Goal: Information Seeking & Learning: Learn about a topic

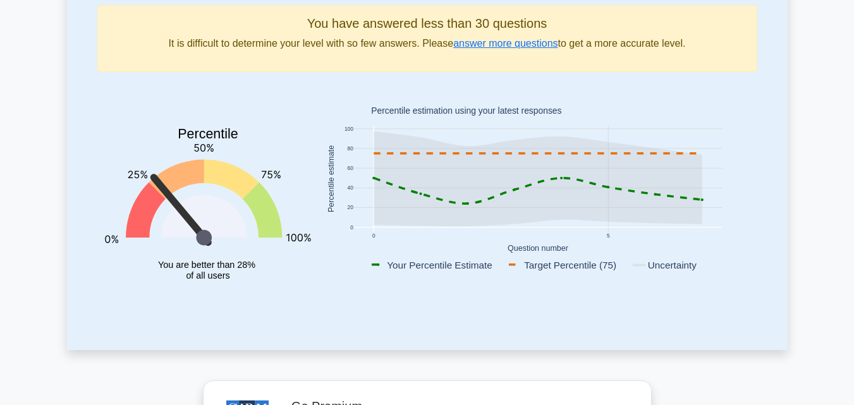
scroll to position [63, 0]
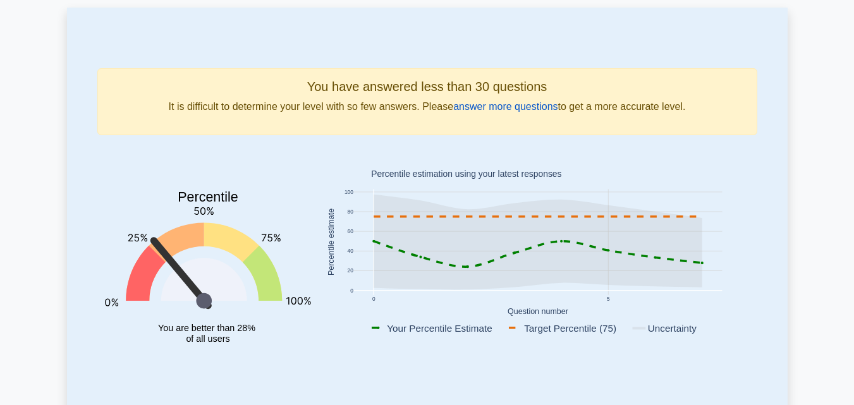
click at [498, 107] on link "answer more questions" at bounding box center [505, 106] width 104 height 11
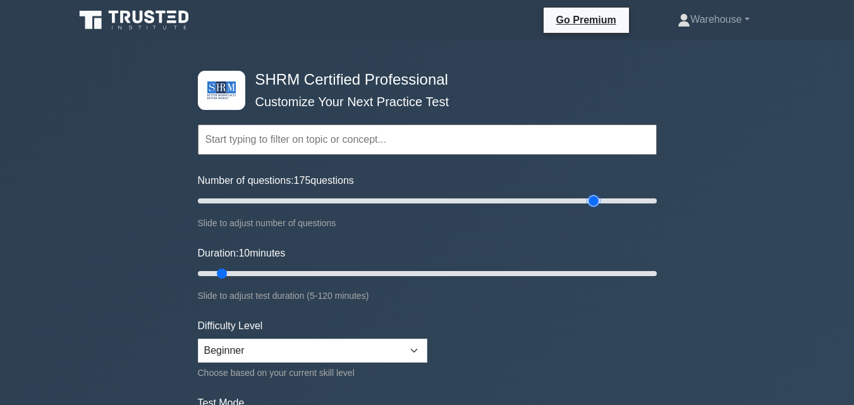
click at [593, 198] on input "Number of questions: 175 questions" at bounding box center [427, 200] width 459 height 15
type input "200"
click at [649, 198] on input "Number of questions: 200 questions" at bounding box center [427, 200] width 459 height 15
type input "120"
click at [653, 269] on input "Duration: 10 minutes" at bounding box center [427, 273] width 459 height 15
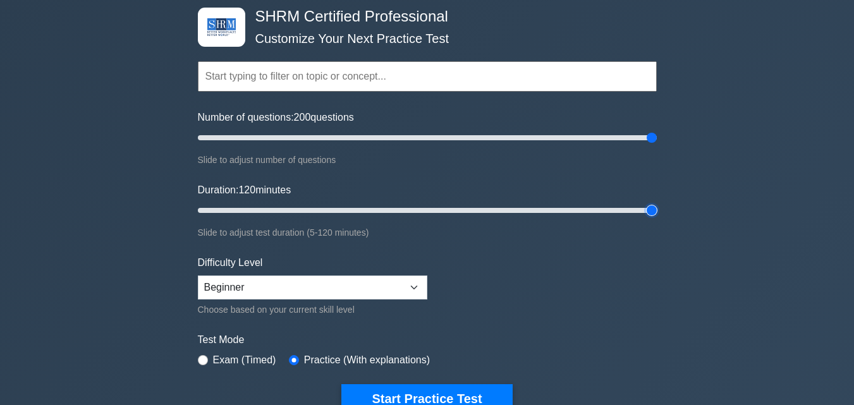
scroll to position [126, 0]
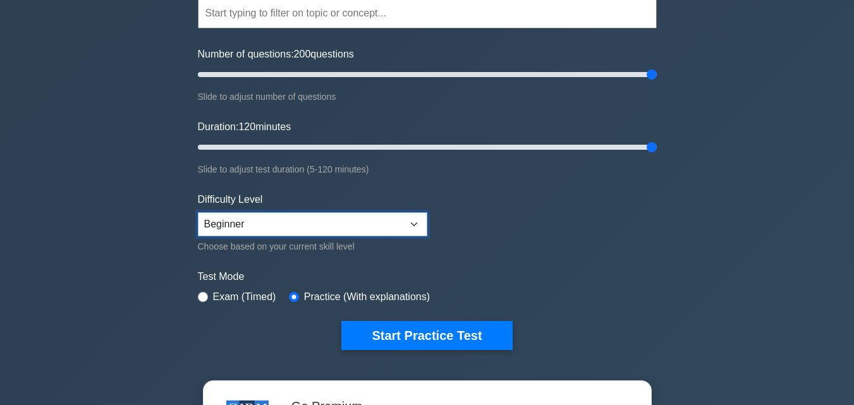
click at [418, 224] on select "Beginner Intermediate Expert" at bounding box center [312, 224] width 229 height 24
select select "expert"
click at [198, 212] on select "Beginner Intermediate Expert" at bounding box center [312, 224] width 229 height 24
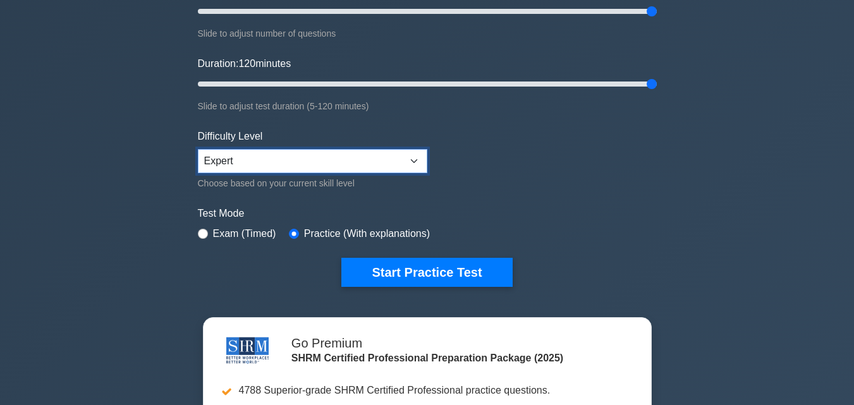
scroll to position [253, 0]
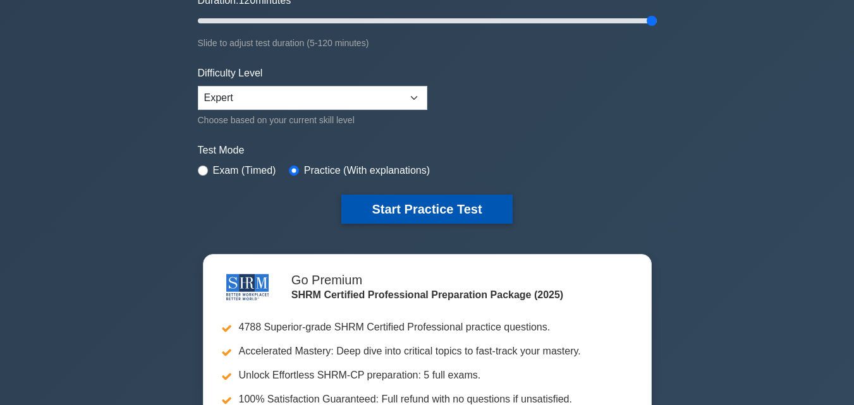
click at [422, 210] on button "Start Practice Test" at bounding box center [426, 209] width 171 height 29
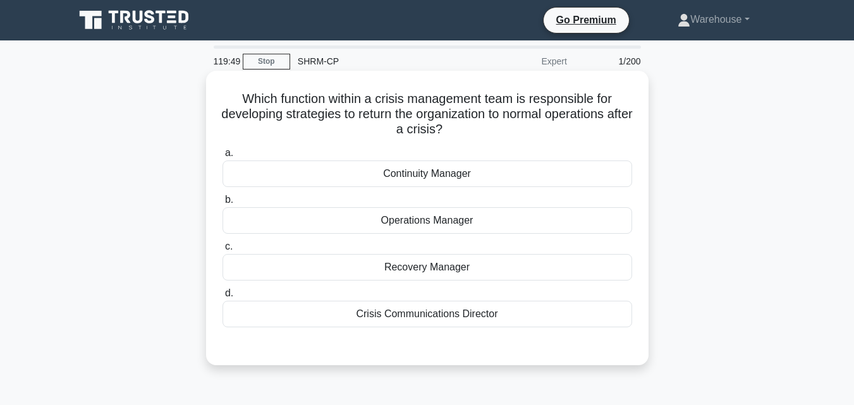
drag, startPoint x: 237, startPoint y: 97, endPoint x: 523, endPoint y: 313, distance: 358.7
click at [523, 313] on div "Which function within a crisis management team is responsible for developing st…" at bounding box center [427, 218] width 432 height 284
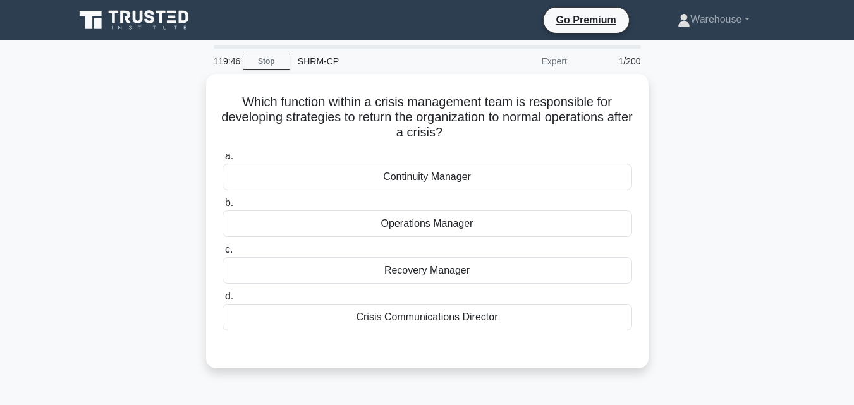
copy div "Which function within a crisis management team is responsible for developing st…"
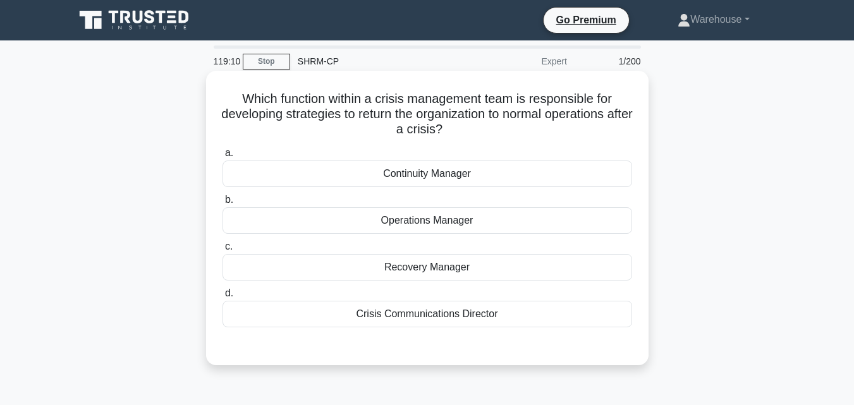
click at [252, 179] on div "Continuity Manager" at bounding box center [426, 174] width 409 height 27
click at [222, 157] on input "a. Continuity Manager" at bounding box center [222, 153] width 0 height 8
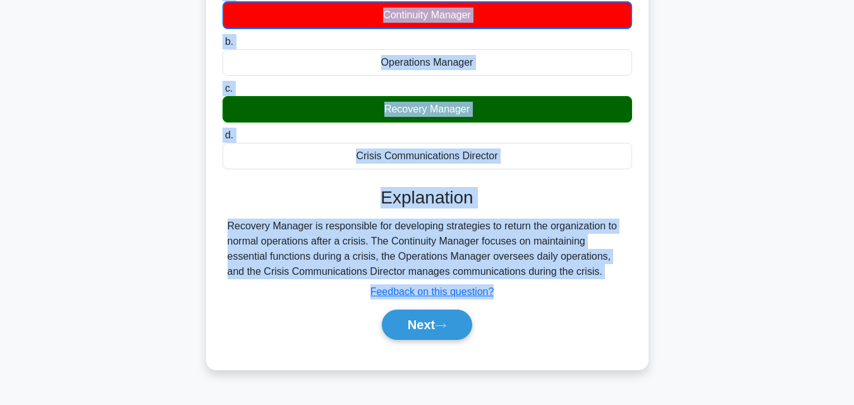
scroll to position [257, 0]
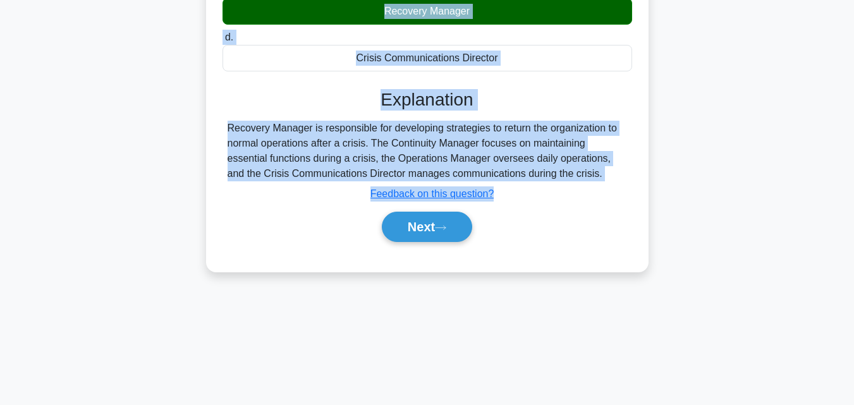
drag, startPoint x: 238, startPoint y: 97, endPoint x: 565, endPoint y: 173, distance: 336.0
click at [566, 173] on div "Which function within a crisis management team is responsible for developing st…" at bounding box center [427, 43] width 432 height 448
copy div "Which function within a crisis management team is responsible for developing st…"
click at [425, 223] on button "Next" at bounding box center [427, 227] width 90 height 30
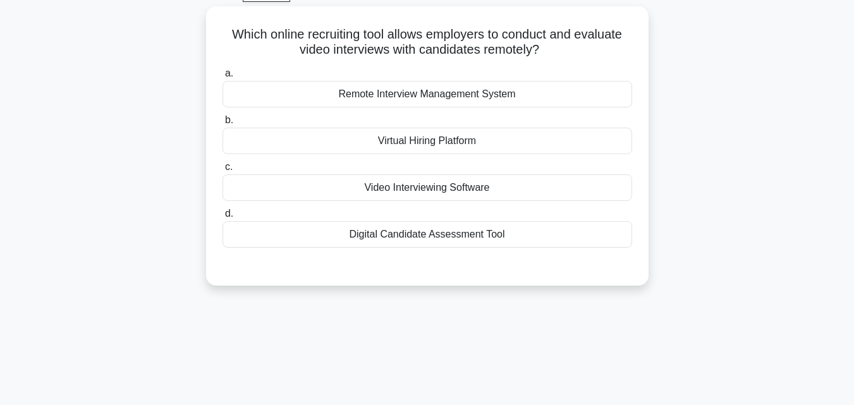
scroll to position [4, 0]
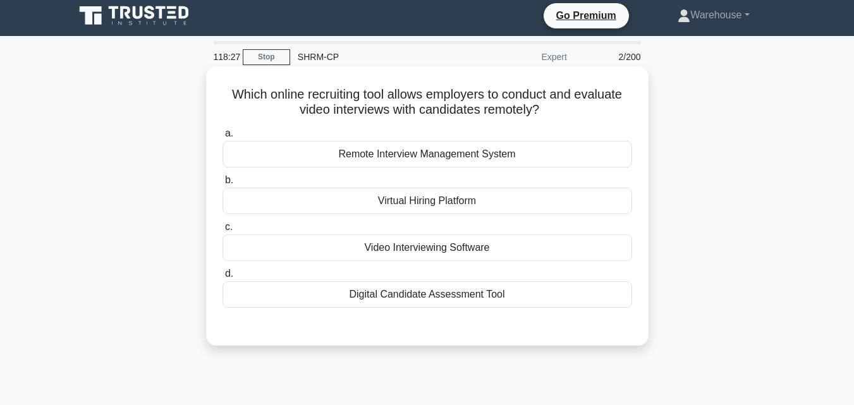
drag, startPoint x: 226, startPoint y: 92, endPoint x: 511, endPoint y: 296, distance: 350.9
click at [511, 296] on div "Which online recruiting tool allows employers to conduct and evaluate video int…" at bounding box center [427, 205] width 432 height 269
copy div "Which online recruiting tool allows employers to conduct and evaluate video int…"
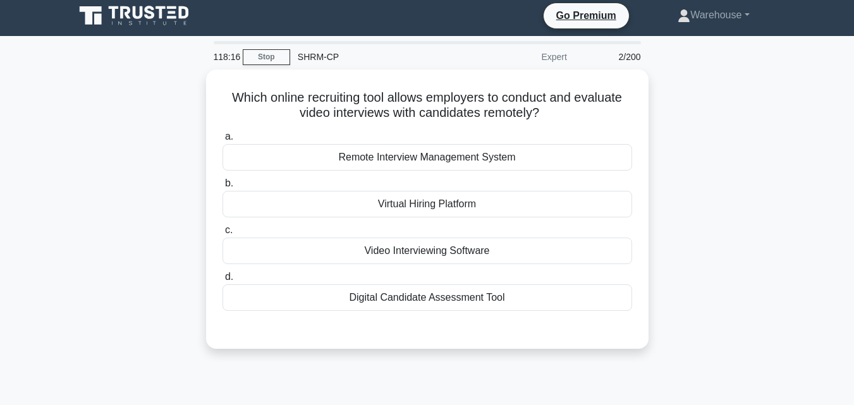
click at [459, 373] on div "118:16 Stop SHRM-CP Expert 2/200 Which online recruiting tool allows employers …" at bounding box center [427, 357] width 720 height 632
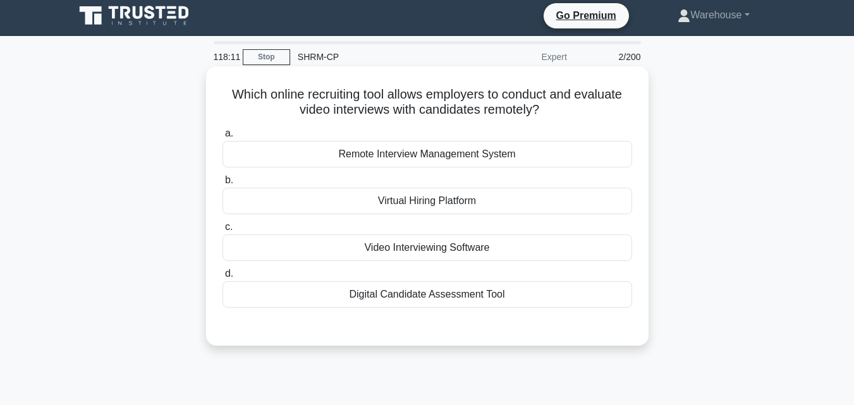
click at [365, 154] on div "Remote Interview Management System" at bounding box center [426, 154] width 409 height 27
click at [222, 138] on input "a. Remote Interview Management System" at bounding box center [222, 134] width 0 height 8
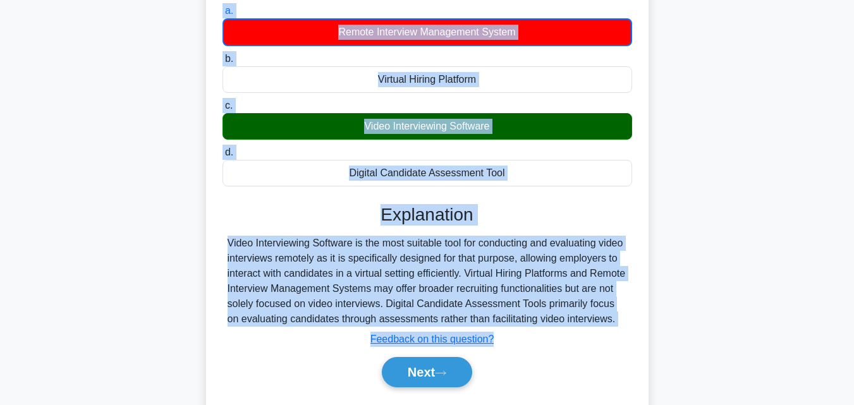
scroll to position [161, 0]
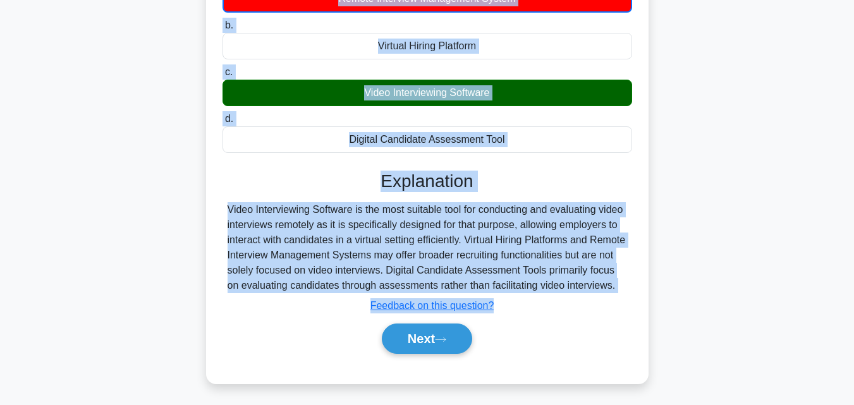
drag, startPoint x: 225, startPoint y: 31, endPoint x: 292, endPoint y: 296, distance: 273.1
click at [292, 296] on div "Which online recruiting tool allows employers to conduct and evaluate video int…" at bounding box center [427, 146] width 432 height 463
copy div "Which online recruiting tool allows employers to conduct and evaluate video int…"
click at [420, 354] on button "Next" at bounding box center [427, 339] width 90 height 30
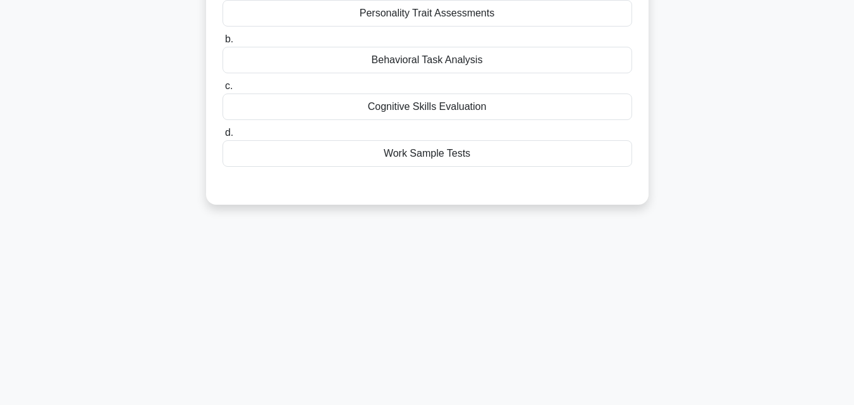
scroll to position [0, 0]
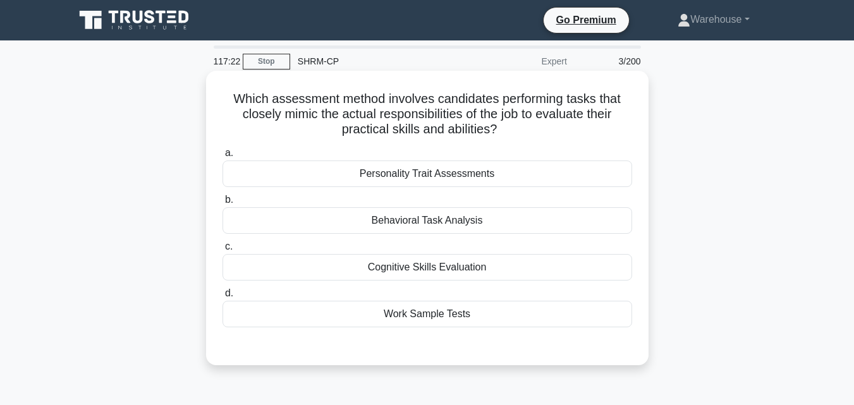
drag, startPoint x: 229, startPoint y: 97, endPoint x: 484, endPoint y: 305, distance: 328.8
click at [484, 305] on div "Which assessment method involves candidates performing tasks that closely mimic…" at bounding box center [427, 218] width 432 height 284
copy div "Which assessment method involves candidates performing tasks that closely mimic…"
click at [401, 318] on div "Work Sample Tests" at bounding box center [426, 314] width 409 height 27
click at [222, 298] on input "d. Work Sample Tests" at bounding box center [222, 293] width 0 height 8
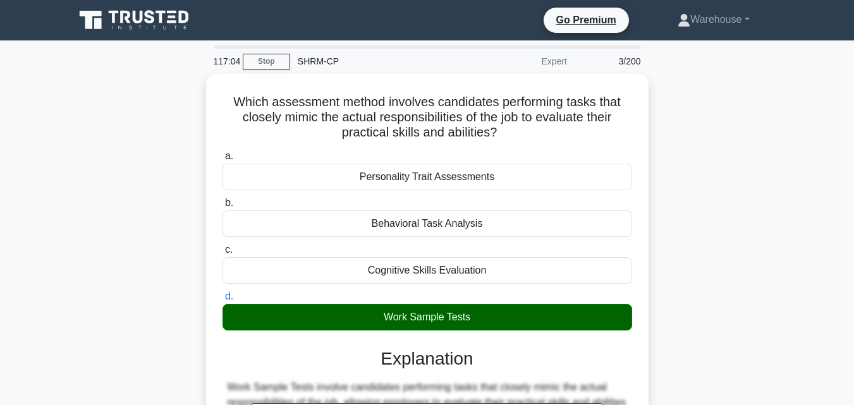
scroll to position [126, 0]
